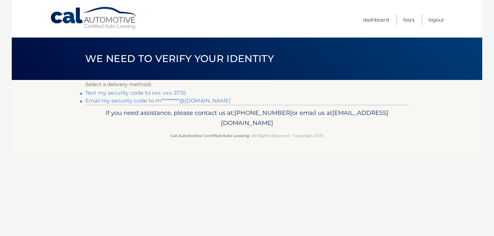
click at [174, 95] on link "Text my security code to xxx-xxx-3735" at bounding box center [135, 93] width 101 height 6
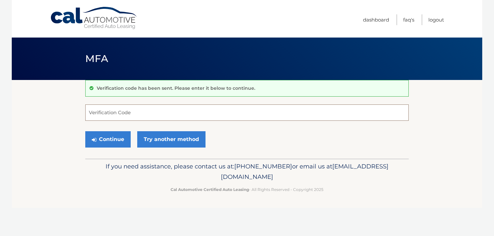
click at [138, 115] on input "Verification Code" at bounding box center [246, 112] width 323 height 16
type input "832629"
click at [114, 141] on button "Continue" at bounding box center [107, 139] width 45 height 16
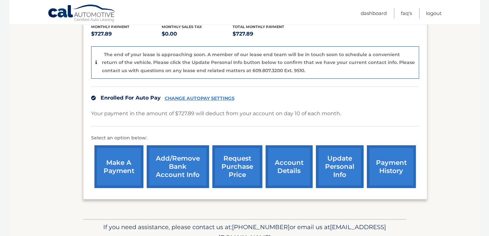
scroll to position [144, 0]
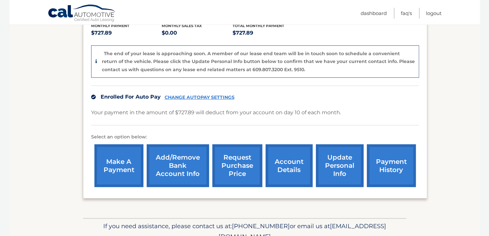
click at [127, 166] on link "make a payment" at bounding box center [118, 165] width 49 height 43
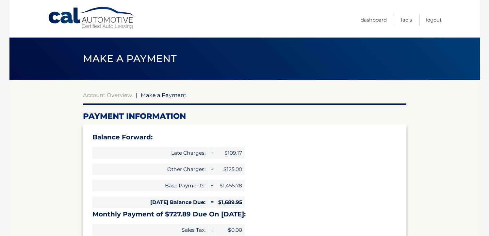
select select "NGQ5YTFkYTUtNGUwNi00NDFmLWI0OGEtNDM1MWNiN2M2MDZm"
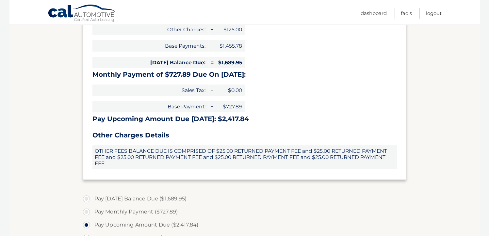
scroll to position [144, 0]
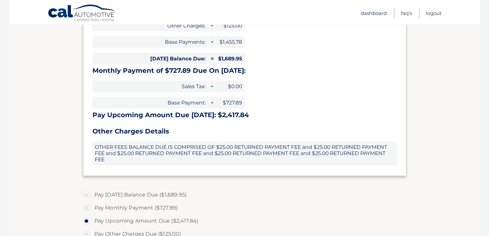
click at [375, 14] on link "Dashboard" at bounding box center [373, 13] width 26 height 11
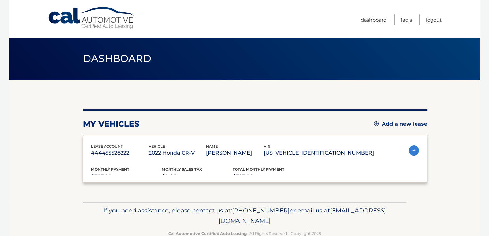
click at [375, 14] on link "Dashboard" at bounding box center [373, 19] width 26 height 11
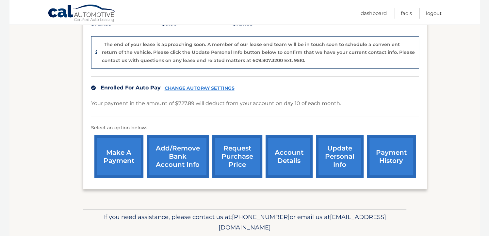
scroll to position [157, 0]
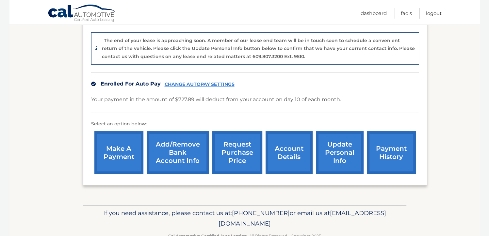
click at [94, 85] on img at bounding box center [93, 84] width 5 height 5
click at [192, 83] on link "CHANGE AUTOPAY SETTINGS" at bounding box center [200, 85] width 70 height 6
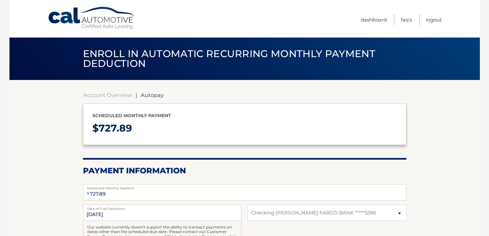
select select "NGQ5YTFkYTUtNGUwNi00NDFmLWI0OGEtNDM1MWNiN2M2MDZm"
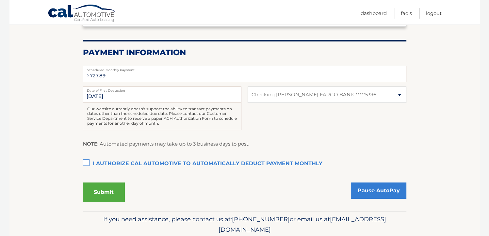
scroll to position [131, 0]
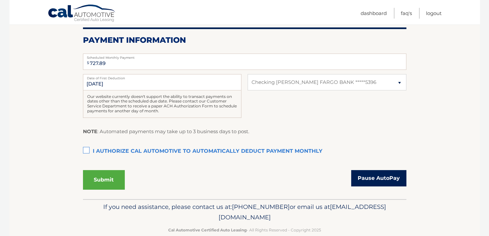
click at [369, 178] on link "Pause AutoPay" at bounding box center [378, 178] width 55 height 16
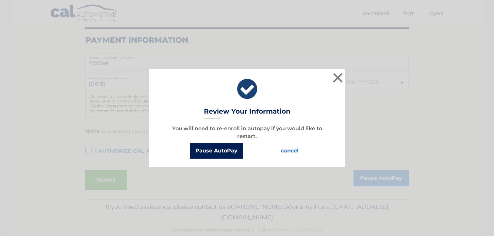
click at [226, 150] on button "Pause AutoPay" at bounding box center [216, 151] width 53 height 16
click at [236, 151] on button "Pause AutoPay" at bounding box center [216, 151] width 53 height 16
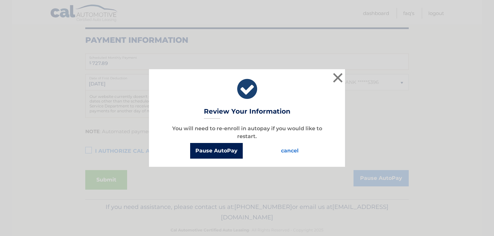
click at [236, 151] on button "Pause AutoPay" at bounding box center [216, 151] width 53 height 16
click at [234, 150] on button "Pause AutoPay" at bounding box center [216, 151] width 53 height 16
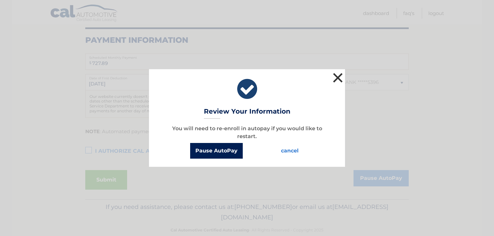
drag, startPoint x: 234, startPoint y: 150, endPoint x: 338, endPoint y: 77, distance: 126.9
click at [338, 77] on div "× Review Your Information You will need to re-enroll in autopay if you would li…" at bounding box center [247, 117] width 196 height 97
click at [338, 77] on button "×" at bounding box center [337, 77] width 13 height 13
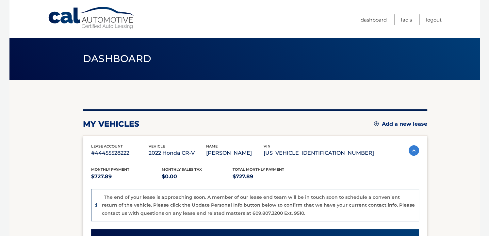
drag, startPoint x: 0, startPoint y: 0, endPoint x: 451, endPoint y: 184, distance: 487.0
click at [451, 184] on section "my vehicles Add a new lease lease account #44455528222 vehicle 2022 Honda CR-V …" at bounding box center [244, 233] width 470 height 307
drag, startPoint x: 451, startPoint y: 184, endPoint x: 456, endPoint y: 208, distance: 24.4
click at [456, 208] on section "my vehicles Add a new lease lease account #44455528222 vehicle 2022 Honda CR-V …" at bounding box center [244, 233] width 470 height 307
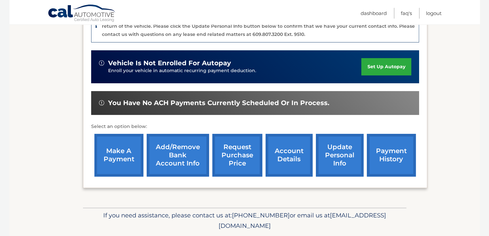
scroll to position [183, 0]
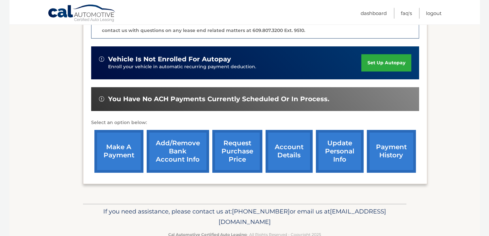
click at [114, 149] on link "make a payment" at bounding box center [118, 151] width 49 height 43
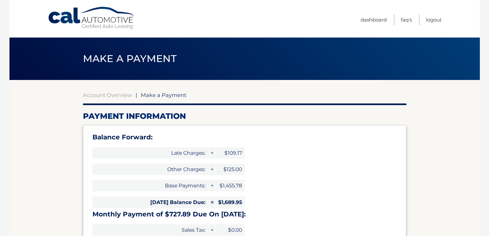
select select "NGQ5YTFkYTUtNGUwNi00NDFmLWI0OGEtNDM1MWNiN2M2MDZm"
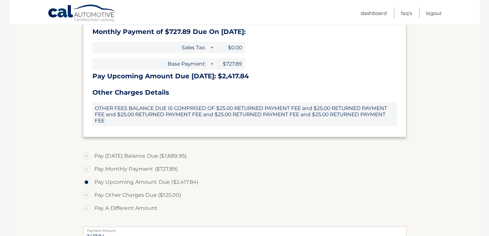
scroll to position [183, 0]
click at [88, 158] on label "Pay Today's Balance Due ($1,689.95)" at bounding box center [244, 155] width 323 height 13
click at [88, 158] on input "Pay Today's Balance Due ($1,689.95)" at bounding box center [89, 154] width 7 height 10
radio input "true"
type input "1689.95"
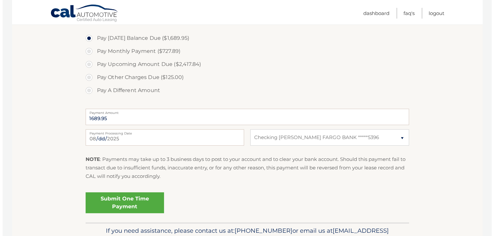
scroll to position [313, 0]
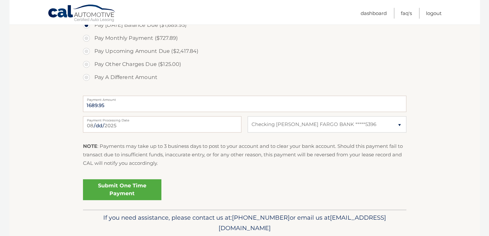
click at [111, 189] on link "Submit One Time Payment" at bounding box center [122, 189] width 78 height 21
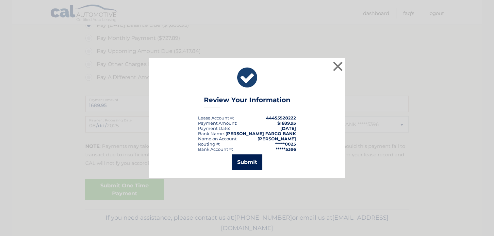
click at [247, 165] on button "Submit" at bounding box center [247, 162] width 30 height 16
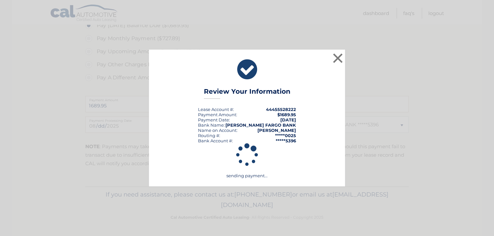
scroll to position [313, 0]
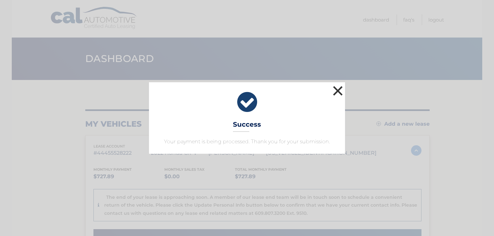
click at [341, 92] on button "×" at bounding box center [337, 90] width 13 height 13
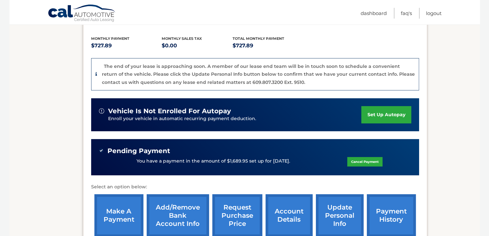
scroll to position [120, 0]
